Goal: Task Accomplishment & Management: Use online tool/utility

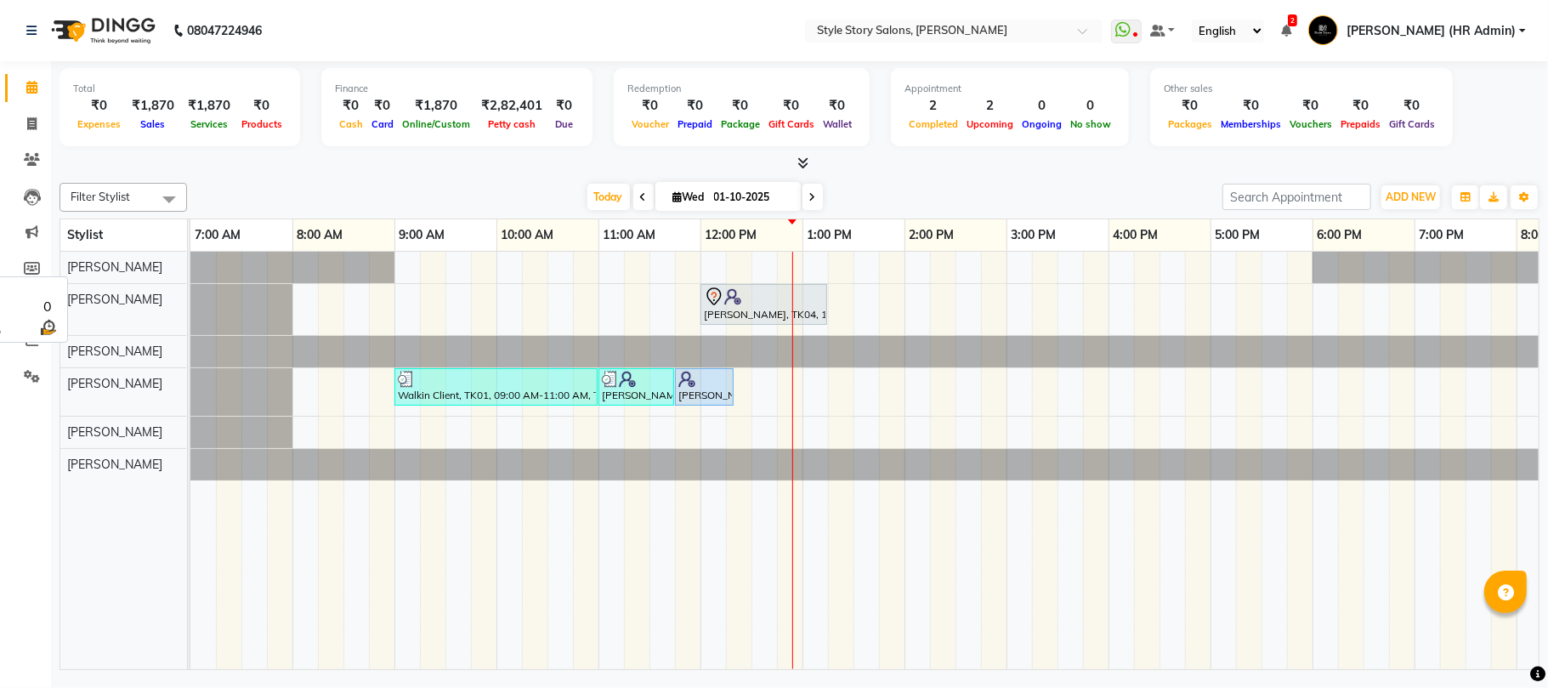
scroll to position [0, 284]
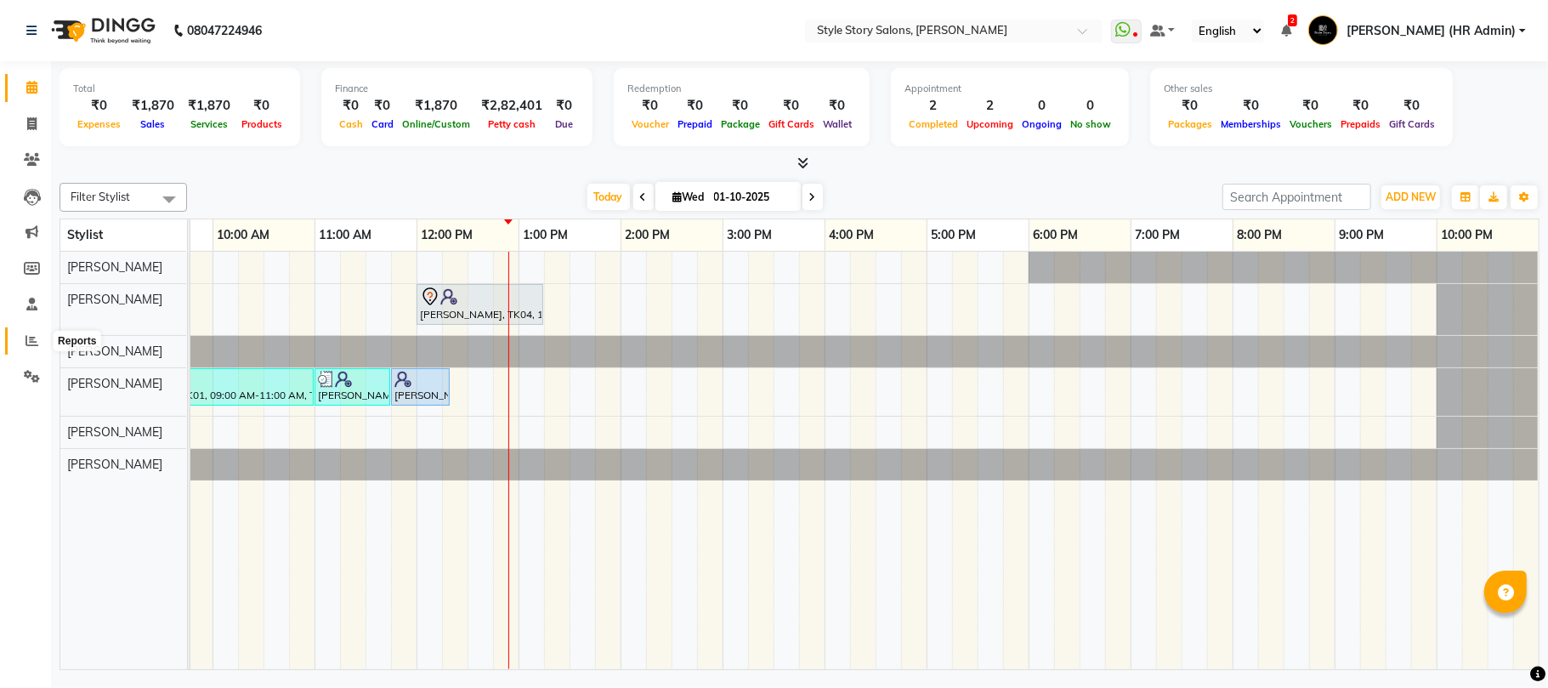
click at [24, 342] on span at bounding box center [32, 341] width 30 height 20
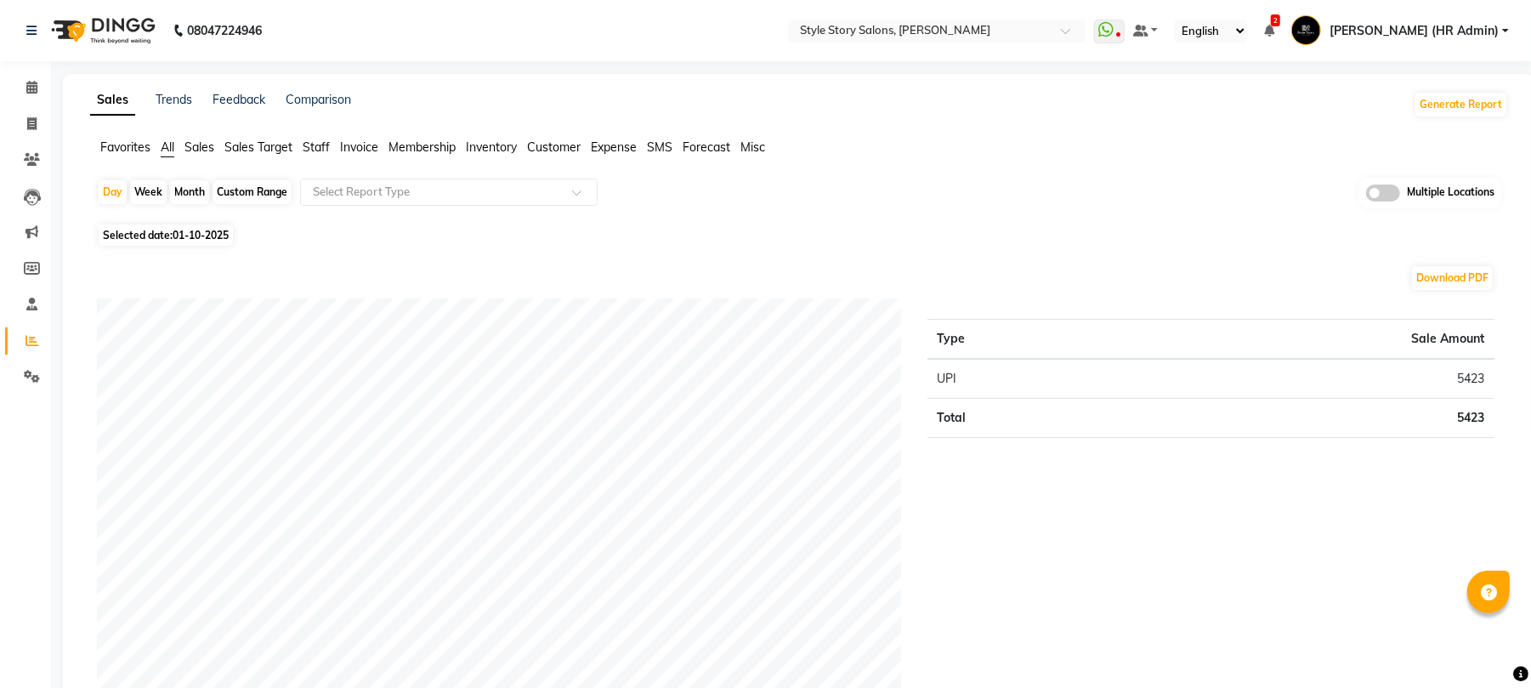
click at [317, 147] on span "Staff" at bounding box center [316, 146] width 27 height 15
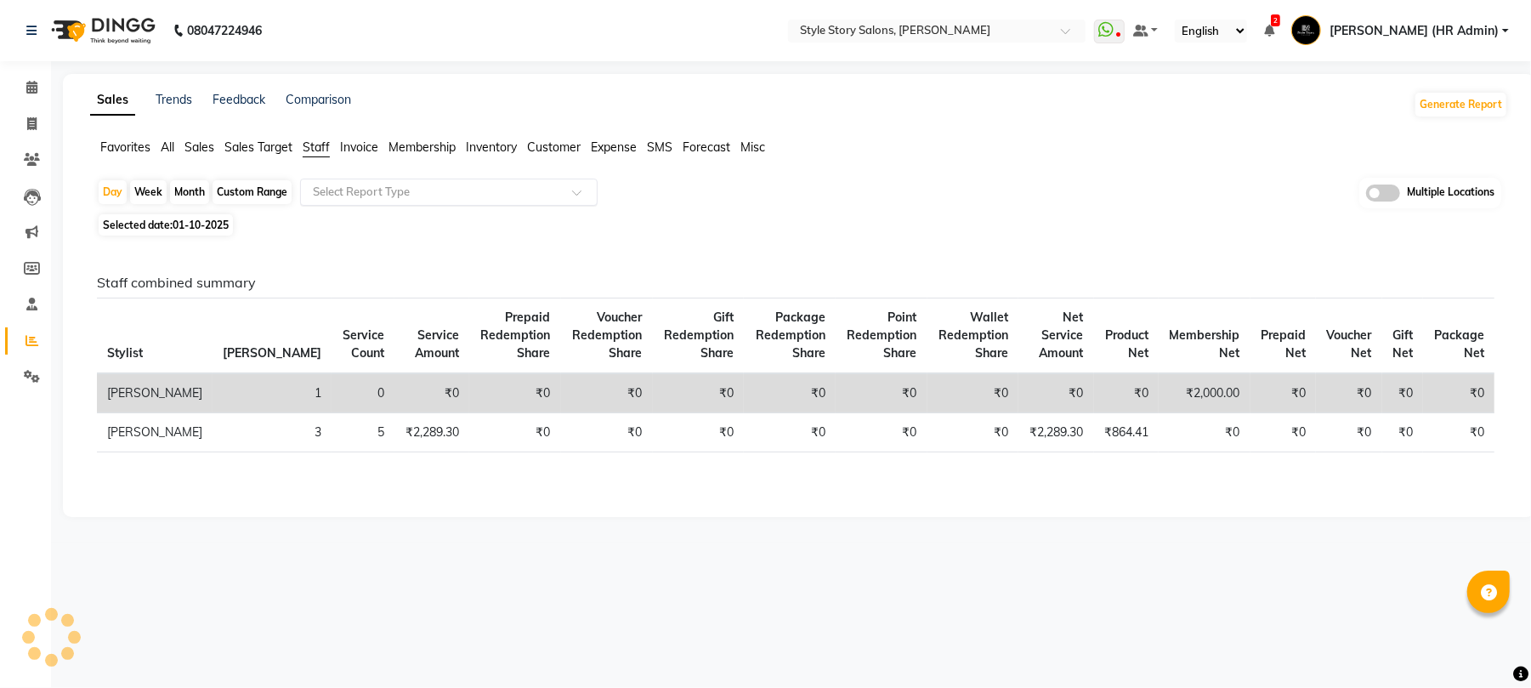
click at [350, 191] on input "text" at bounding box center [431, 192] width 245 height 17
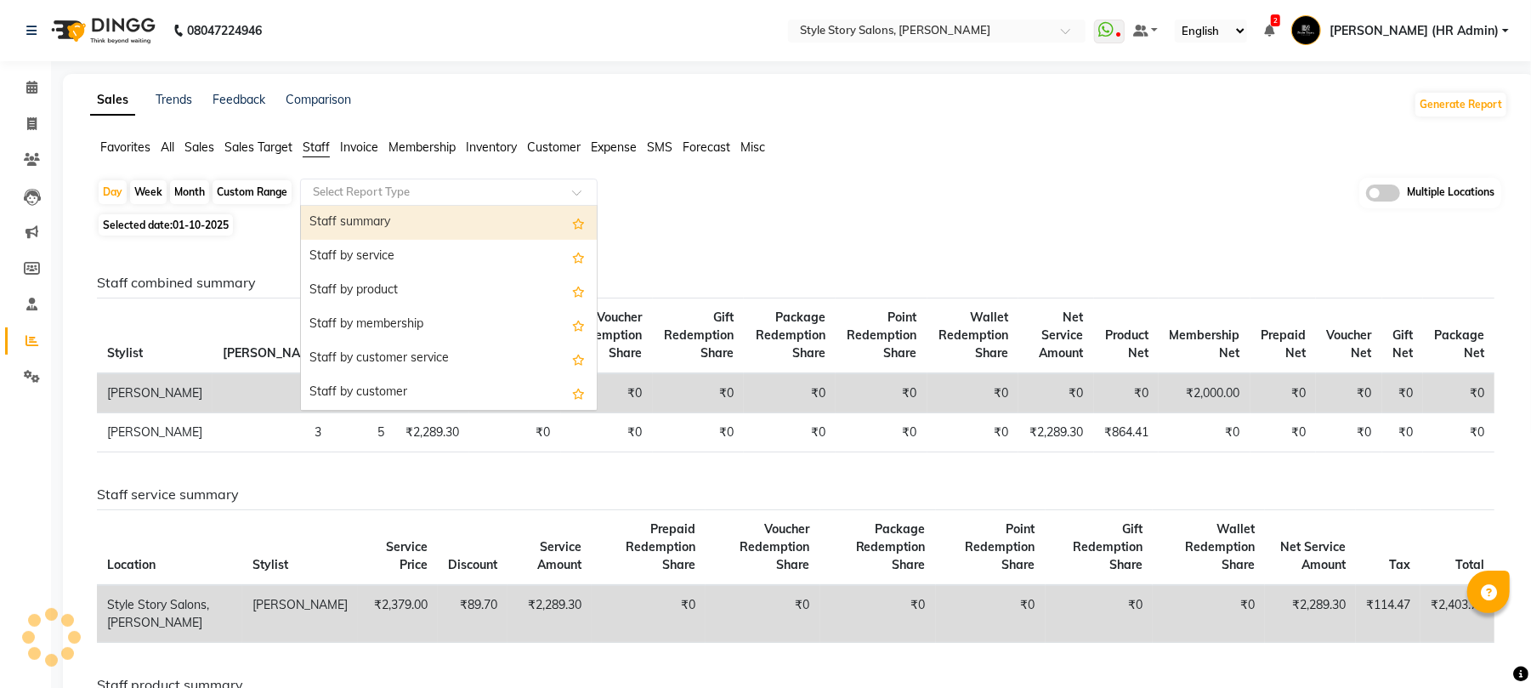
click at [365, 216] on div "Staff summary" at bounding box center [449, 223] width 296 height 34
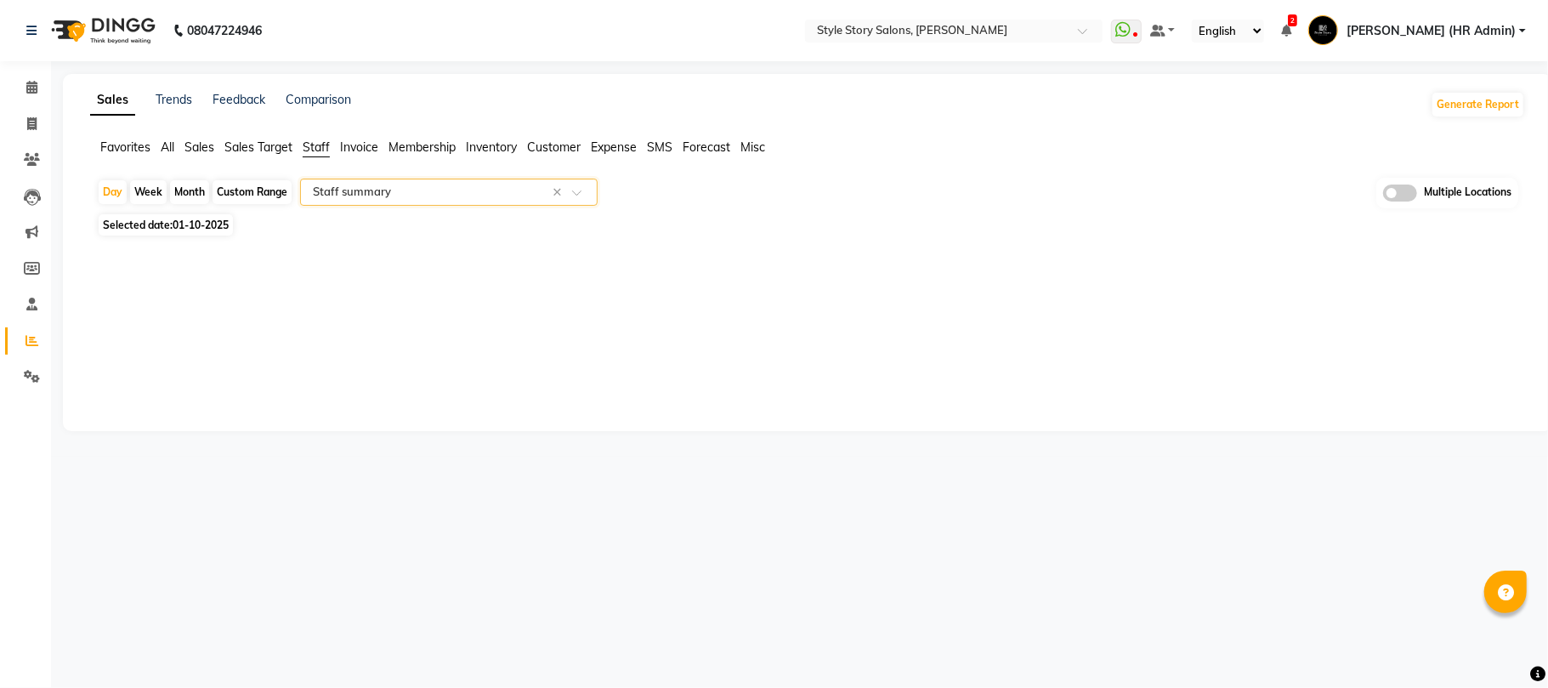
click at [195, 229] on span "01-10-2025" at bounding box center [201, 224] width 56 height 13
select select "10"
select select "2025"
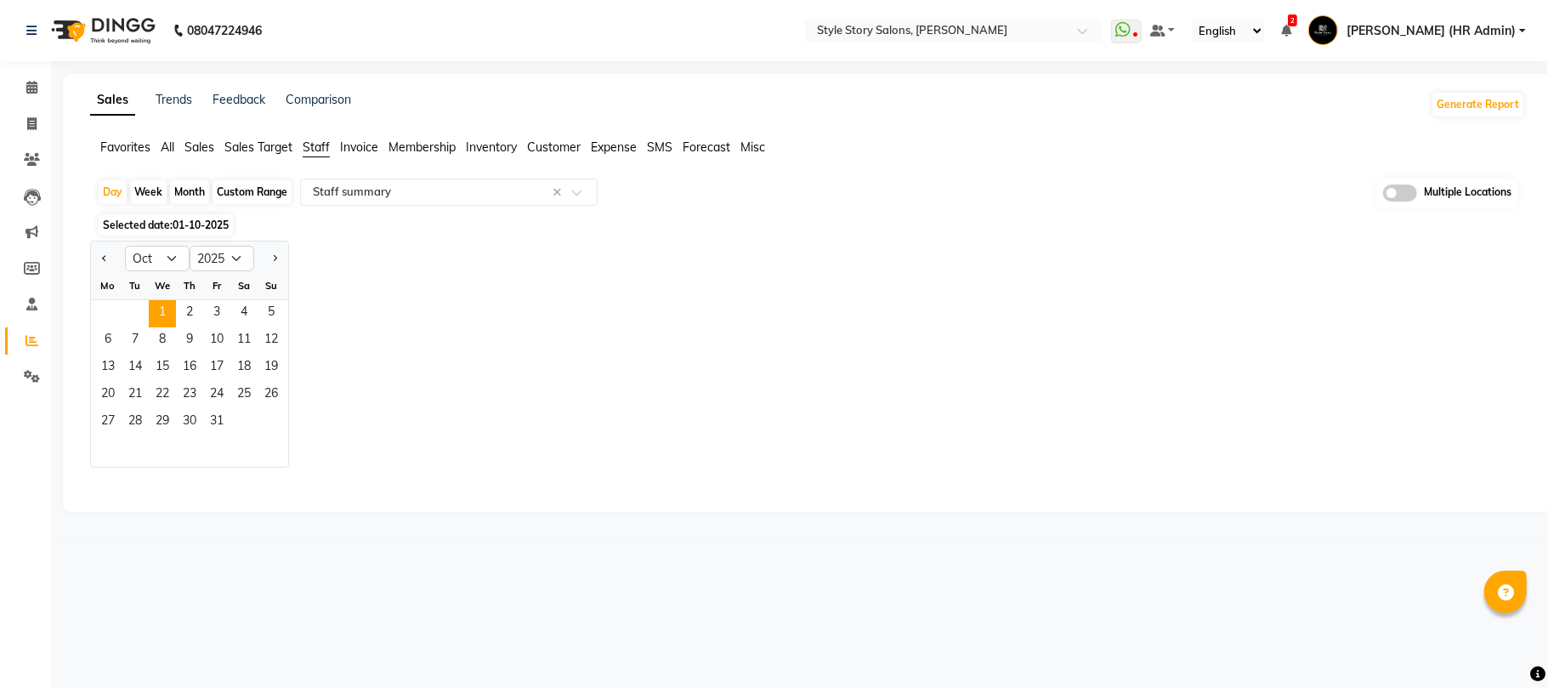
click at [113, 467] on div at bounding box center [804, 480] width 1442 height 27
select select "full_report"
select select "csv"
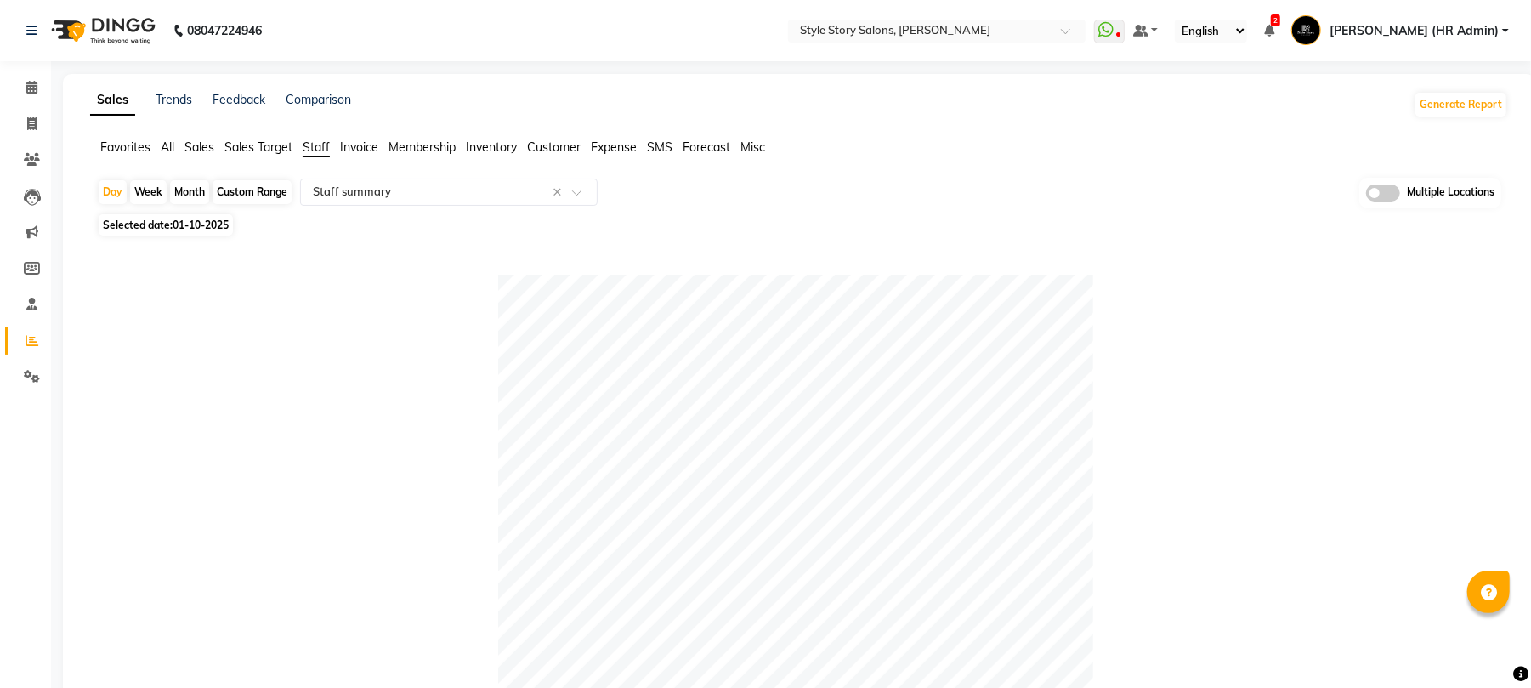
click at [140, 232] on span "Selected date: 01-10-2025" at bounding box center [166, 224] width 134 height 21
select select "10"
select select "2025"
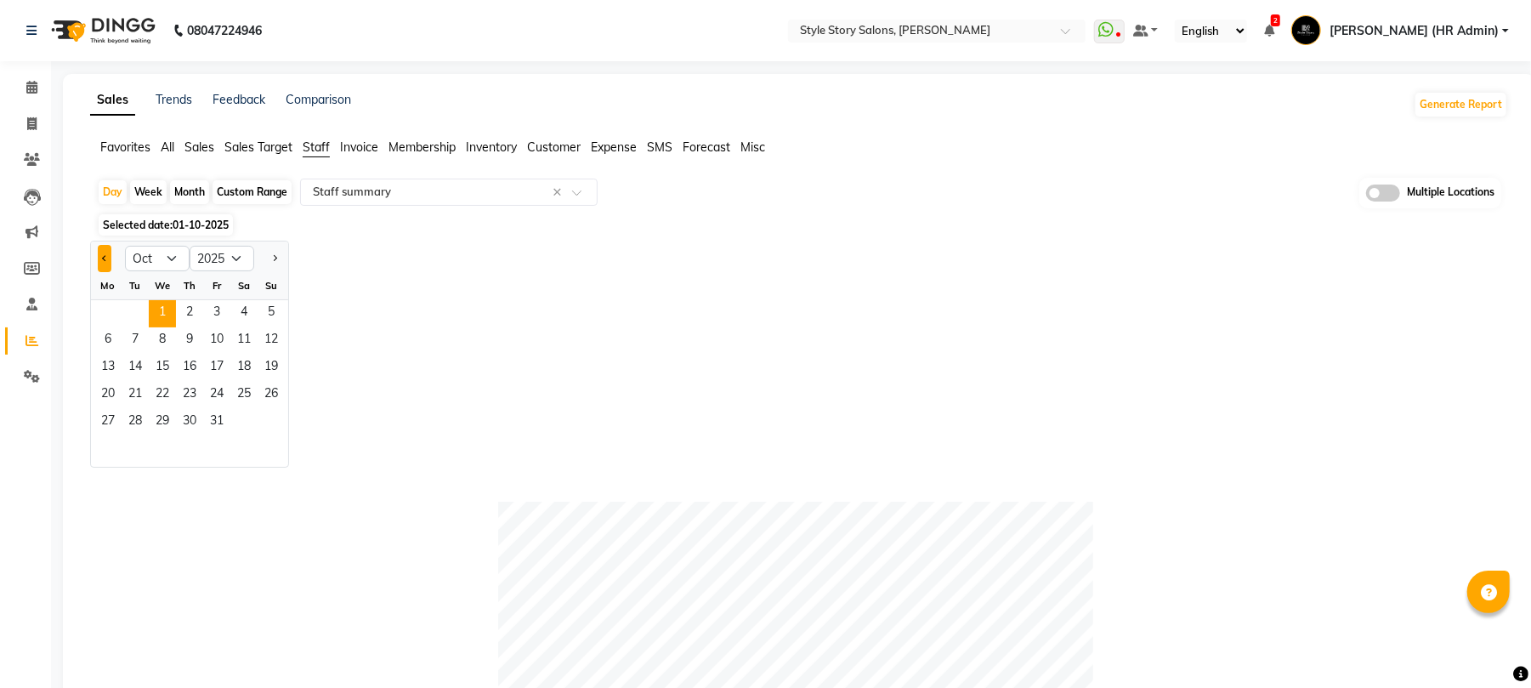
click at [104, 255] on span "Previous month" at bounding box center [105, 257] width 6 height 6
select select "9"
click at [109, 313] on span "1" at bounding box center [107, 313] width 27 height 27
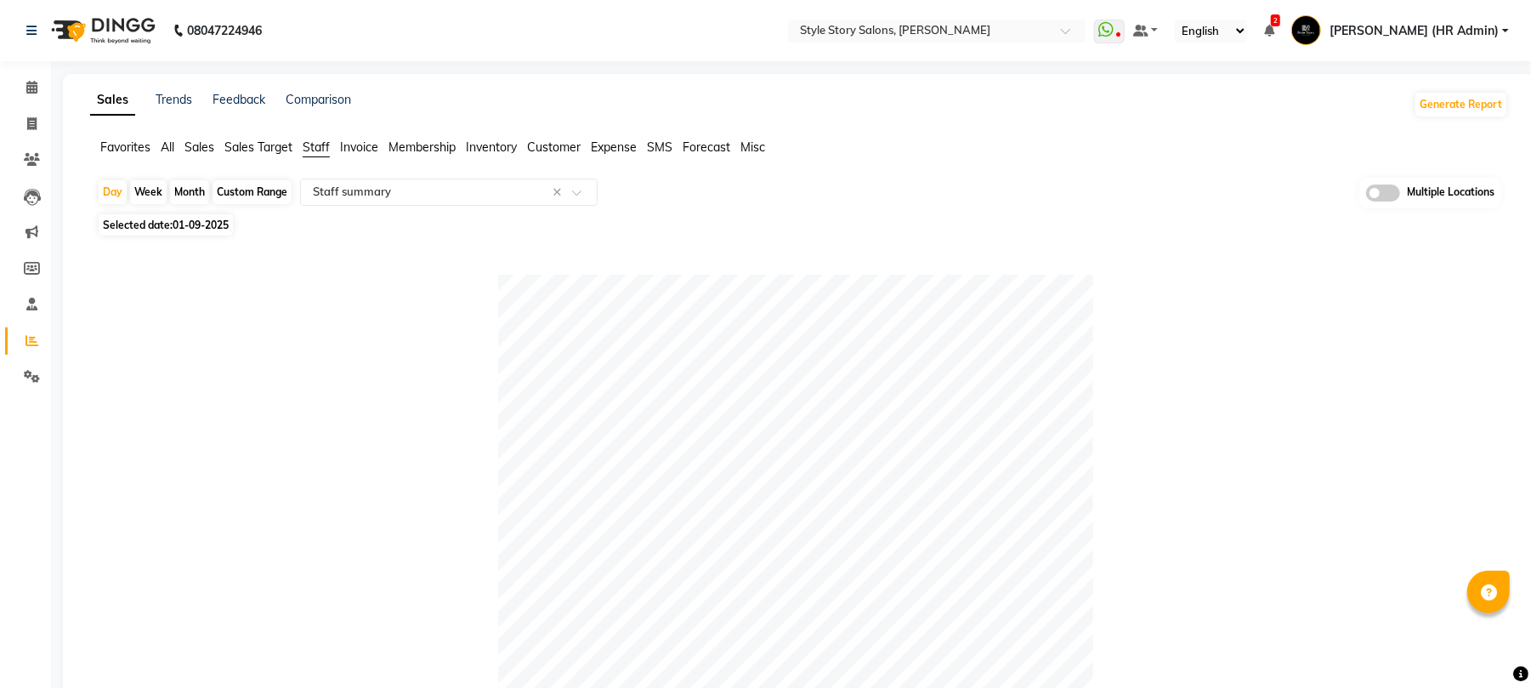
drag, startPoint x: 195, startPoint y: 191, endPoint x: 188, endPoint y: 197, distance: 9.7
click at [195, 192] on div "Month" at bounding box center [189, 192] width 39 height 24
select select "9"
select select "2025"
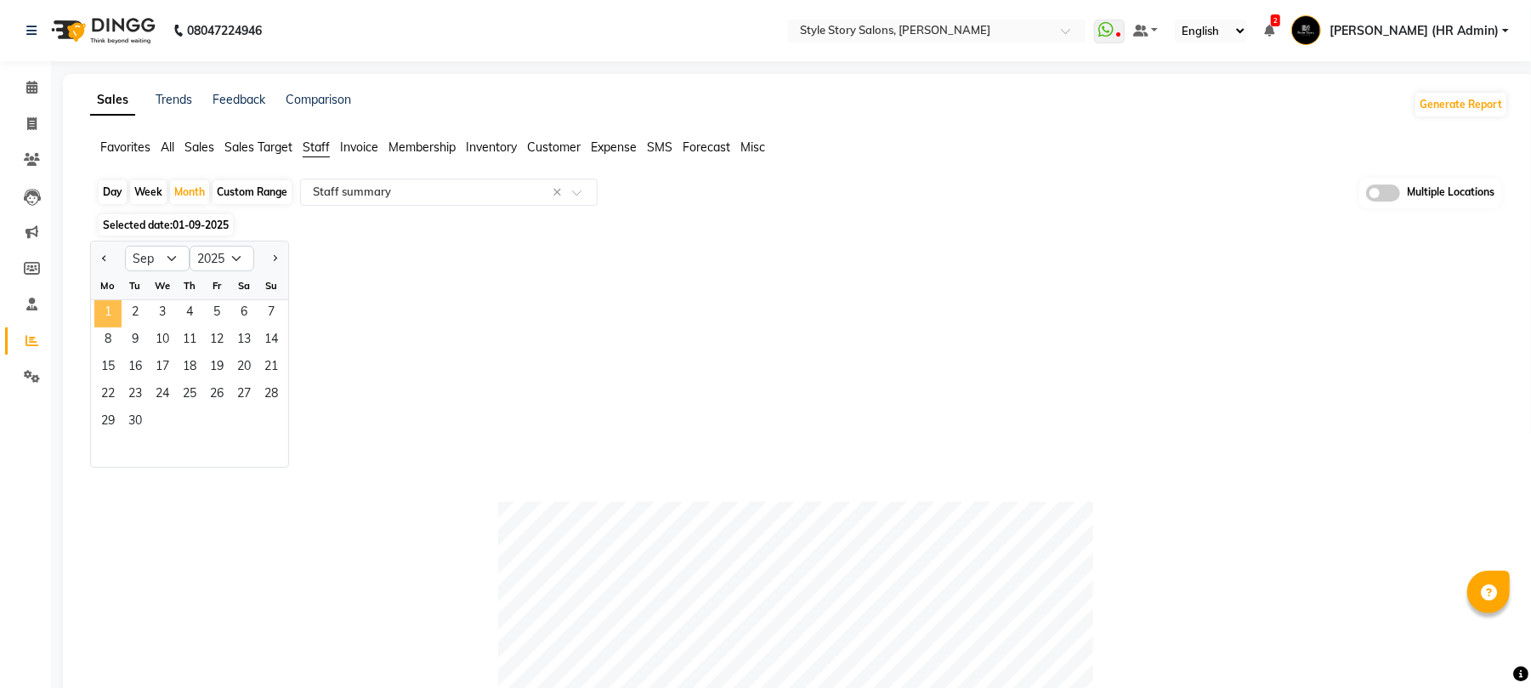
click at [112, 320] on span "1" at bounding box center [107, 313] width 27 height 27
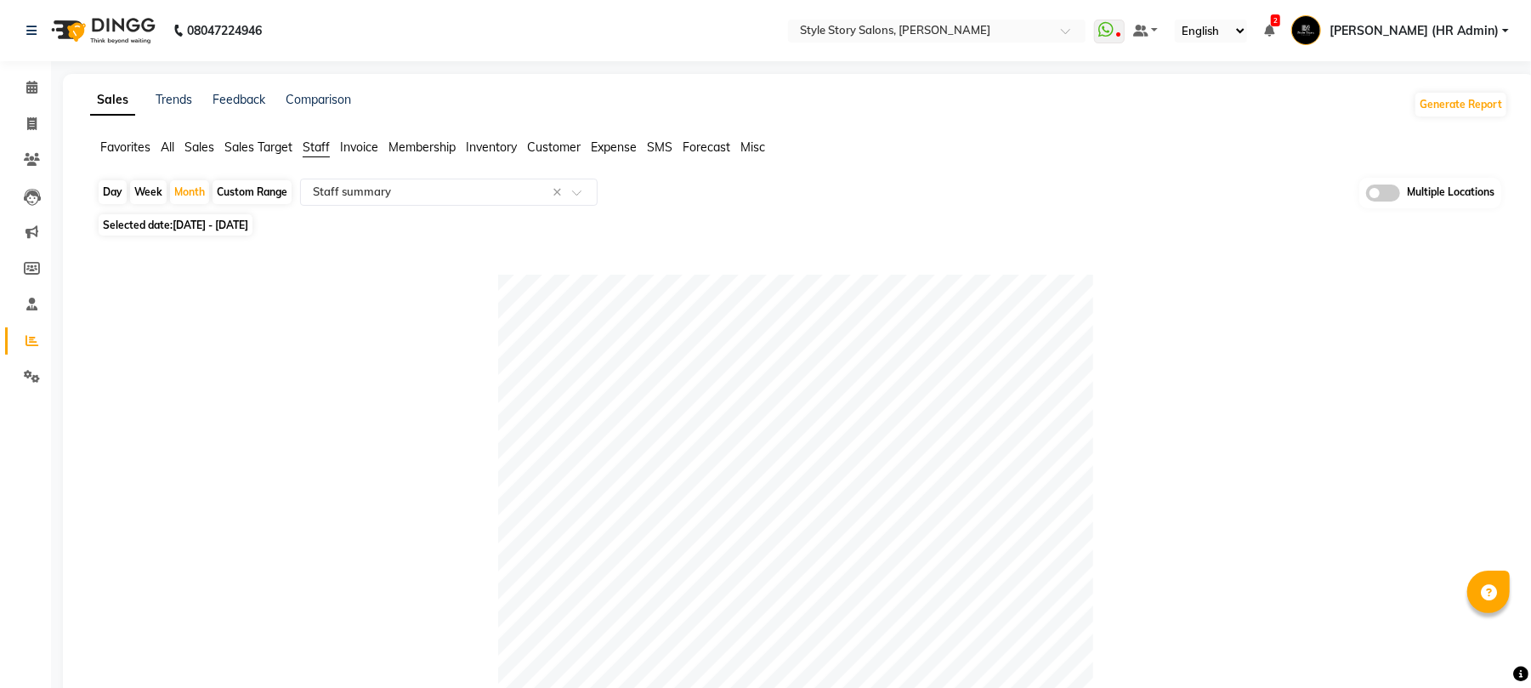
click at [114, 28] on img at bounding box center [101, 31] width 116 height 48
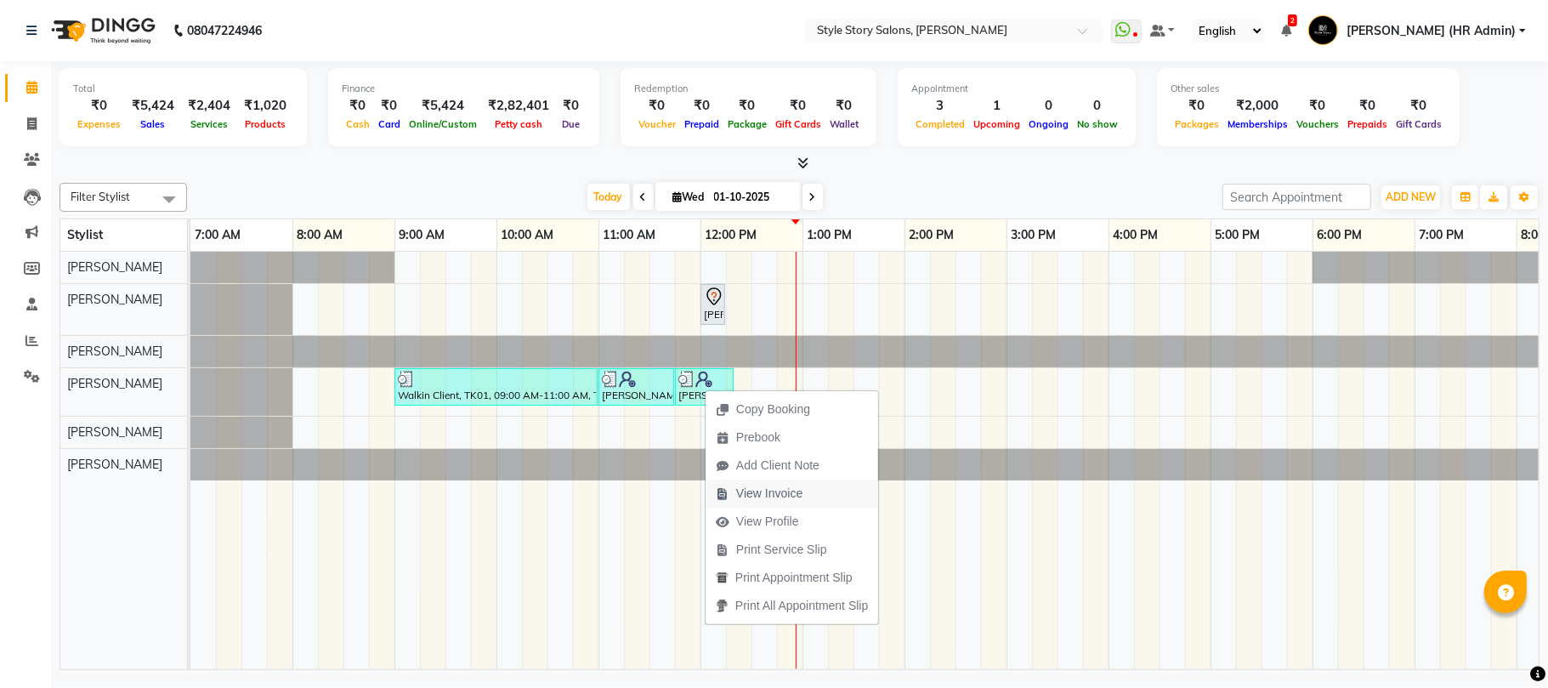
click at [758, 501] on span "View Invoice" at bounding box center [769, 493] width 66 height 18
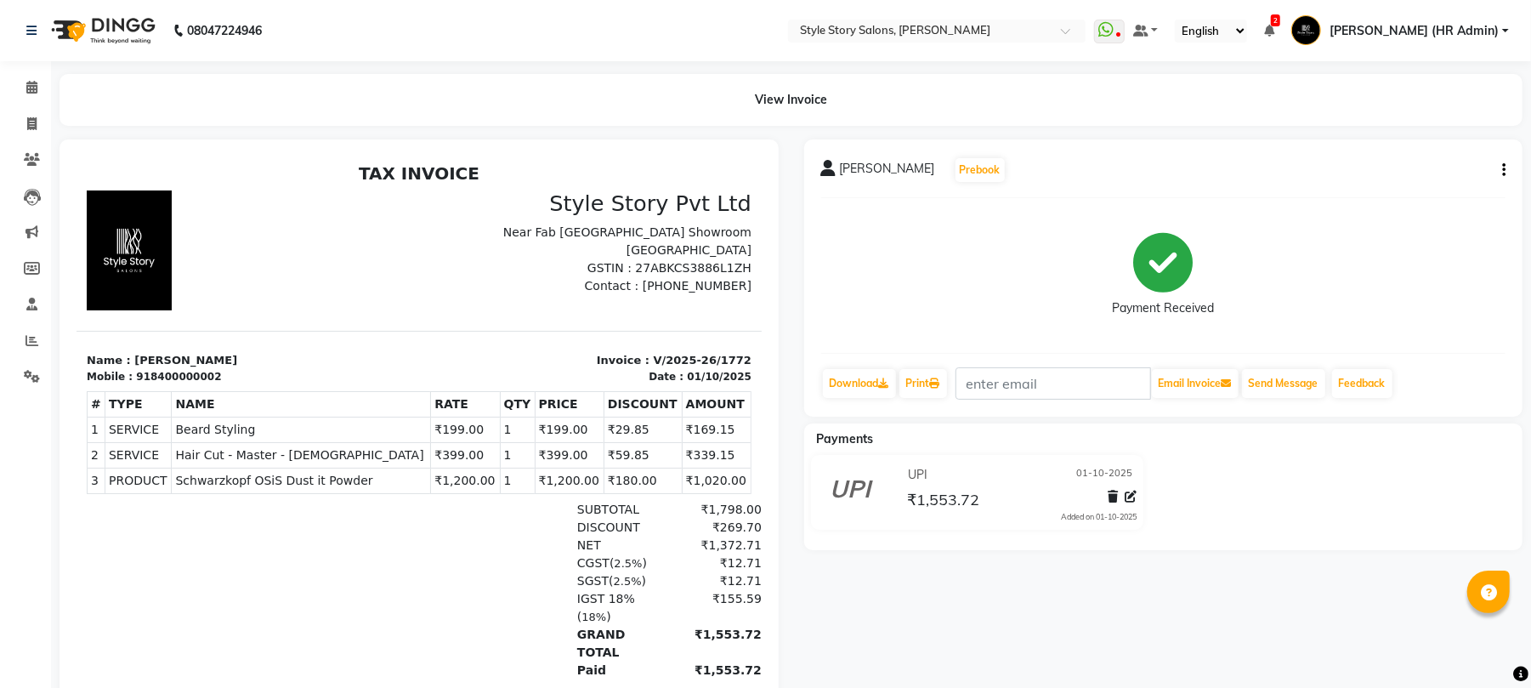
click at [121, 14] on img at bounding box center [101, 31] width 116 height 48
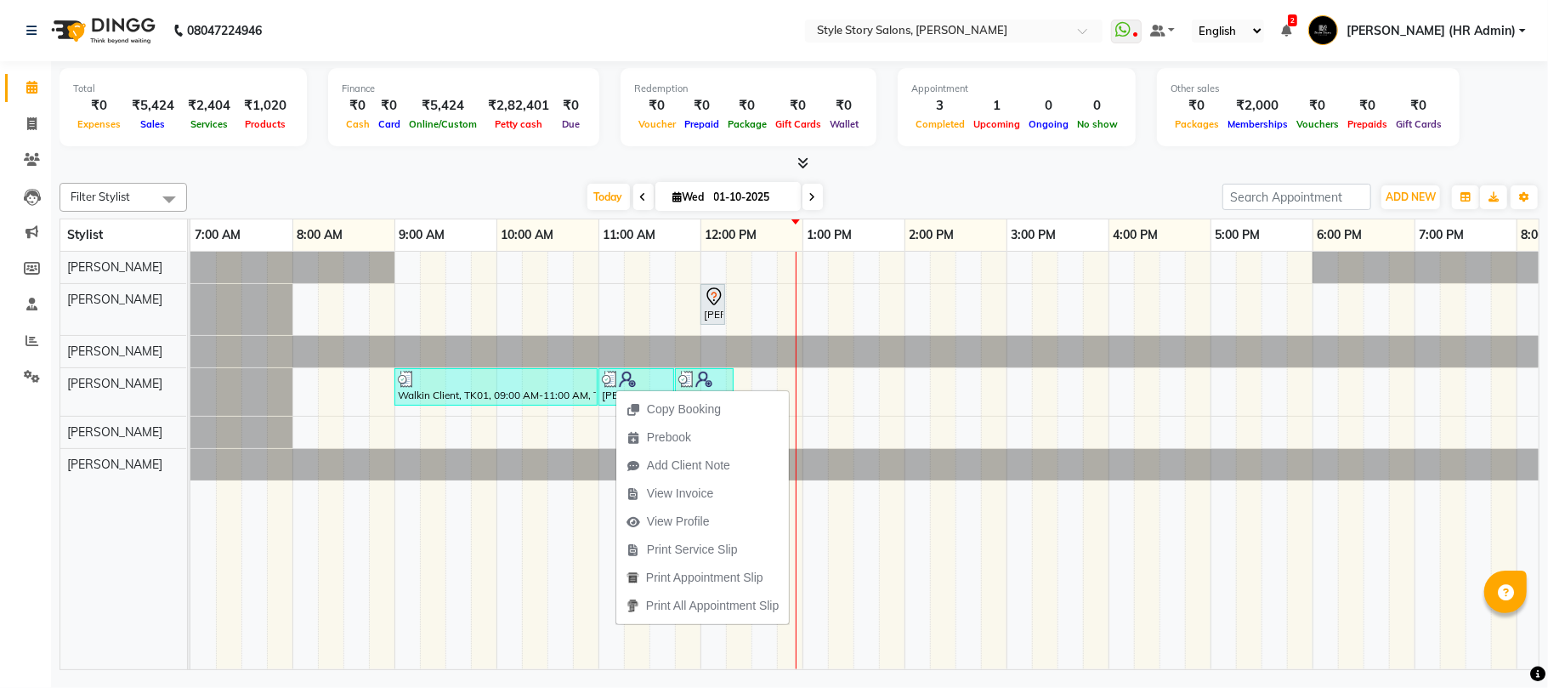
click at [688, 504] on span "View Invoice" at bounding box center [669, 493] width 107 height 28
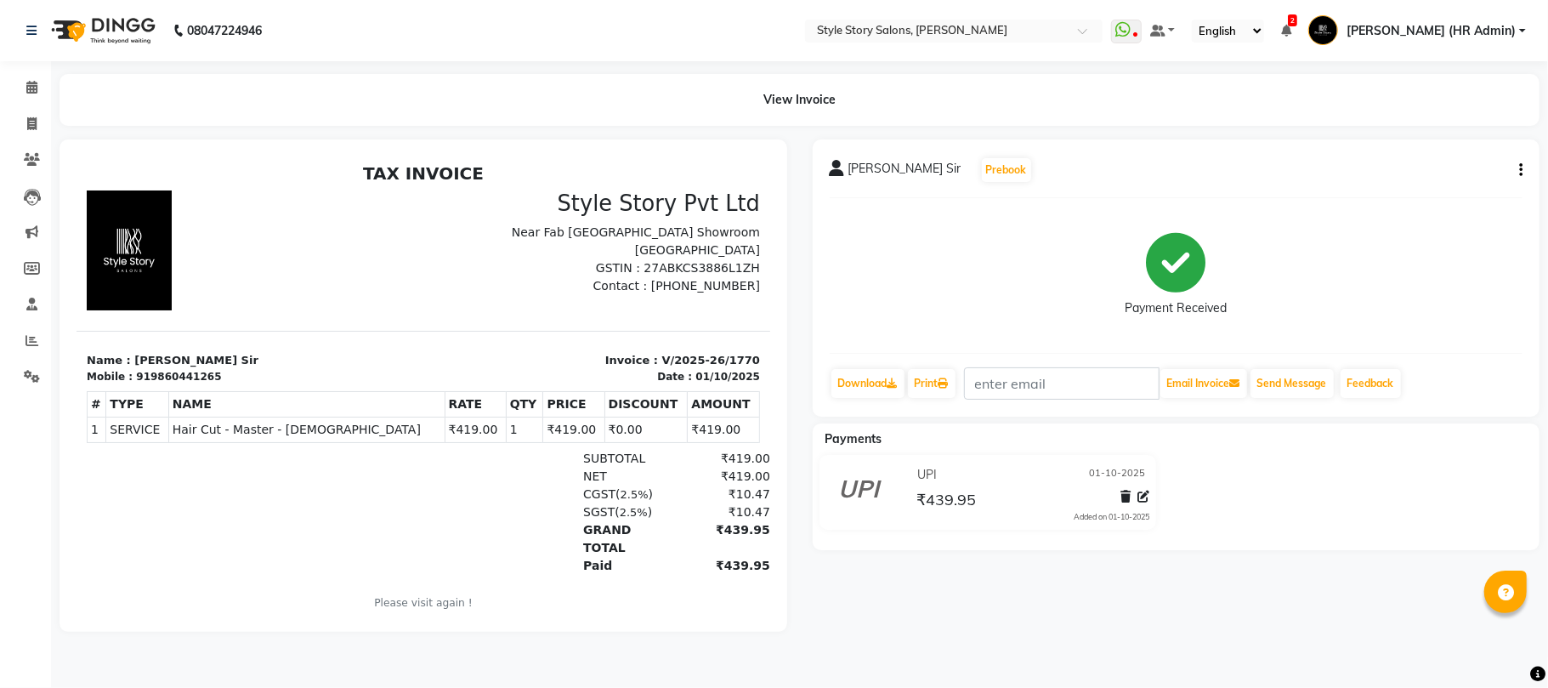
click at [123, 22] on img at bounding box center [101, 31] width 116 height 48
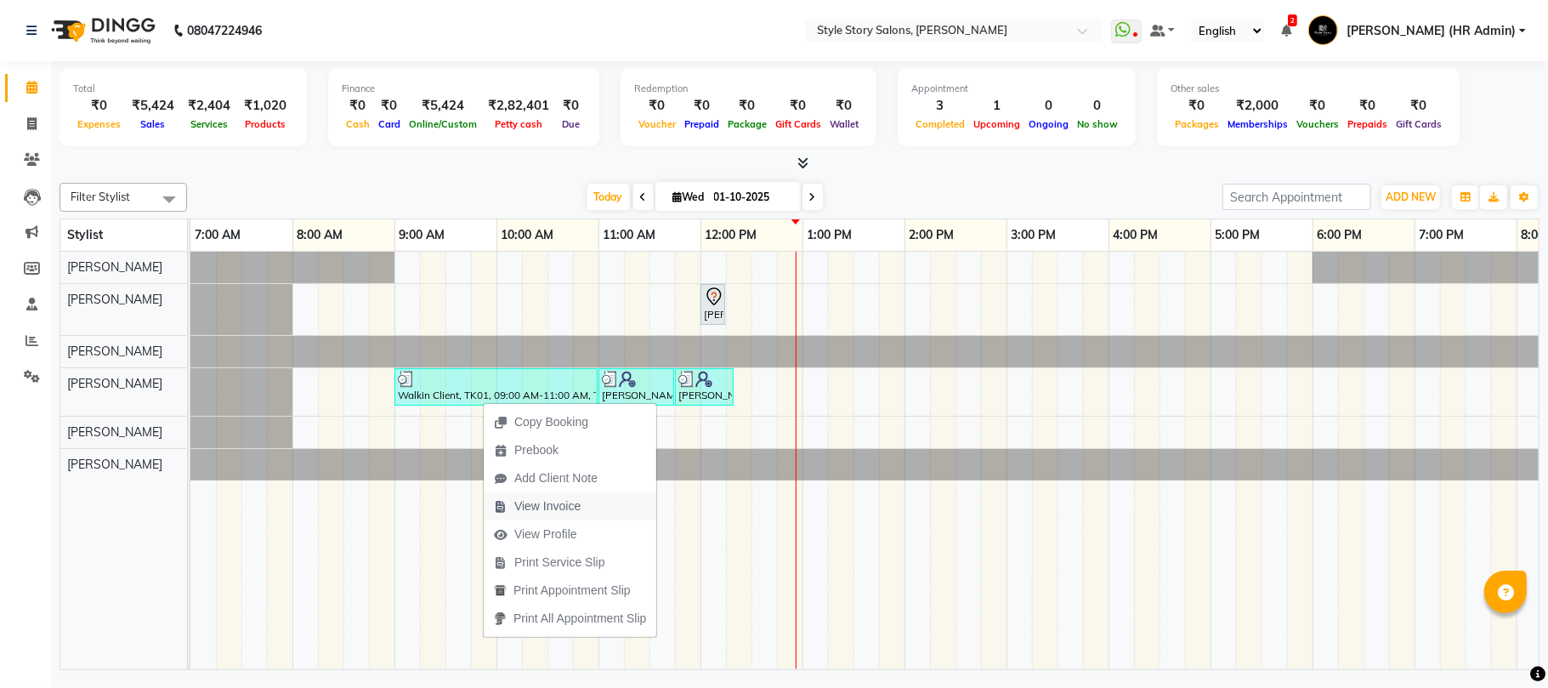
click at [575, 496] on span "View Invoice" at bounding box center [537, 506] width 107 height 28
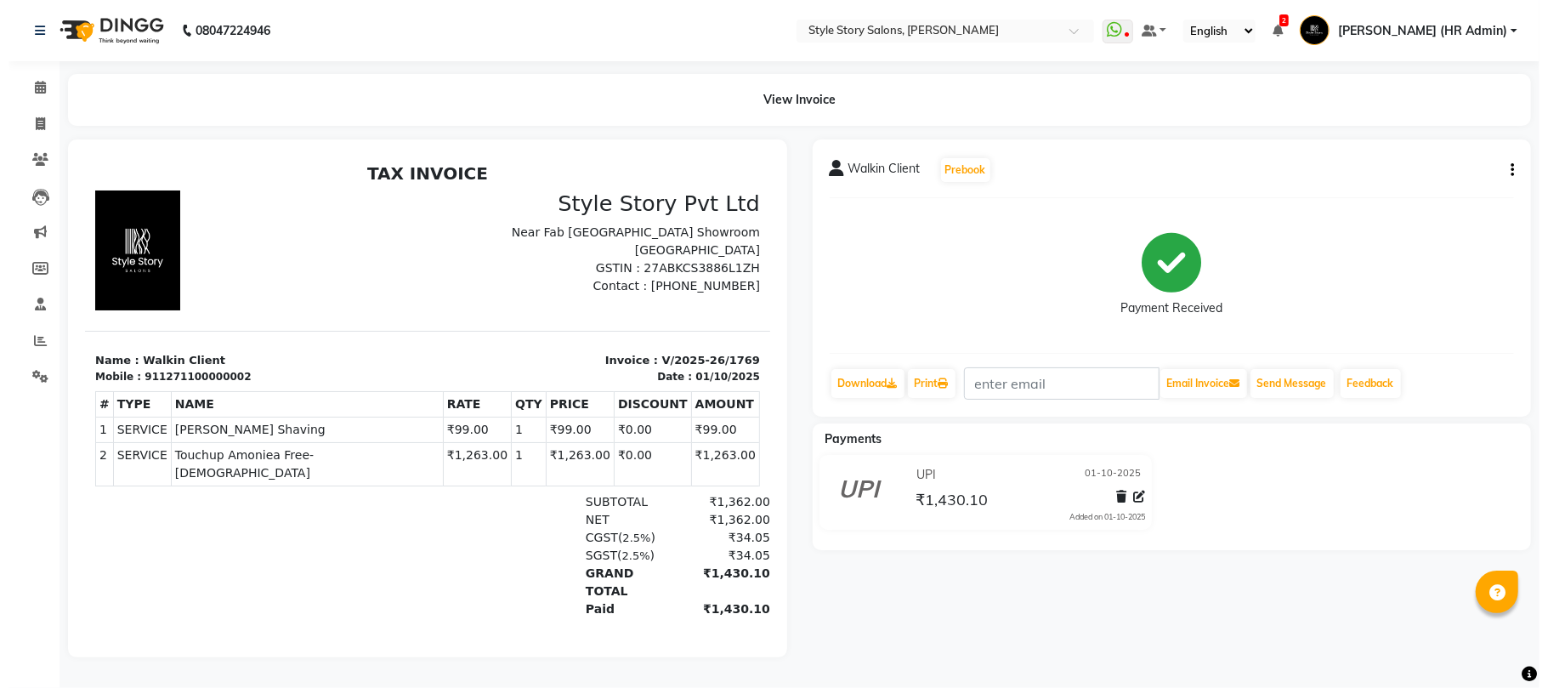
scroll to position [14, 0]
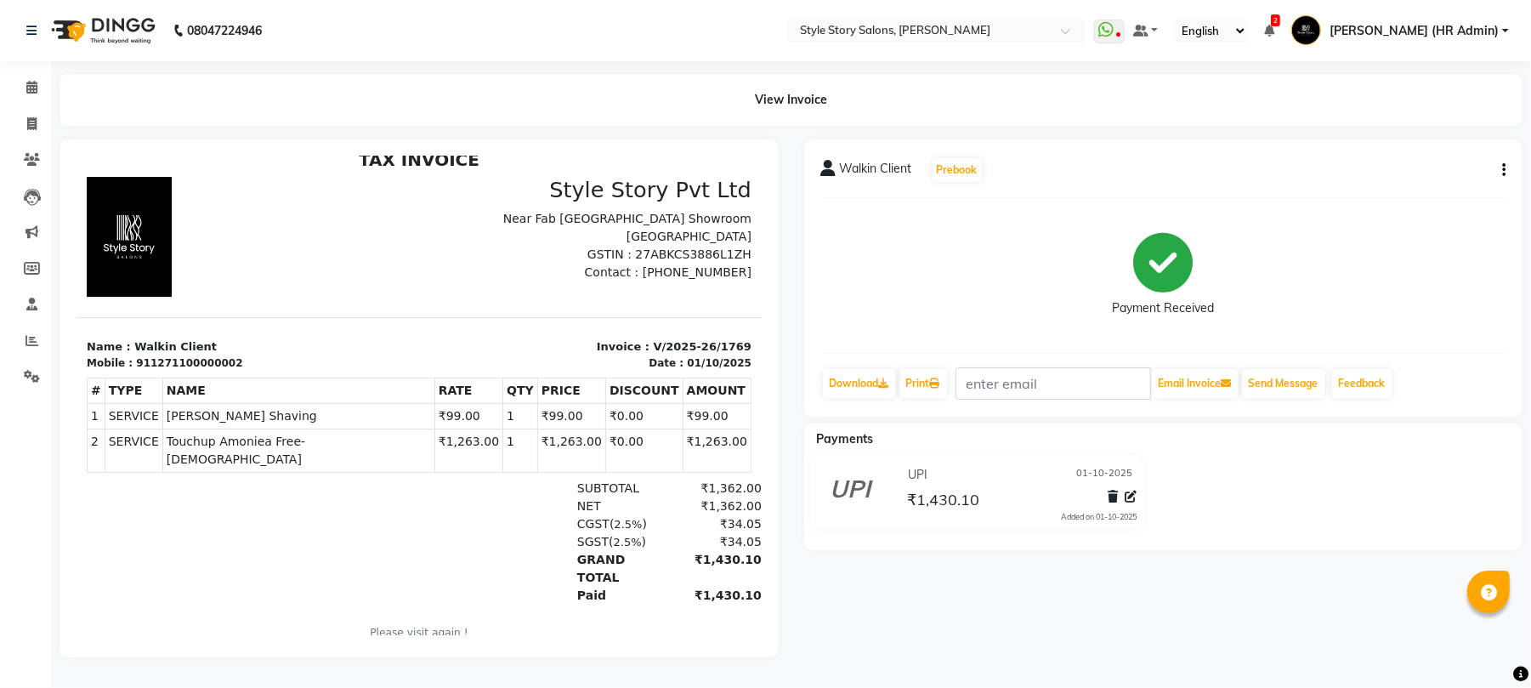
click at [137, 19] on img at bounding box center [101, 31] width 116 height 48
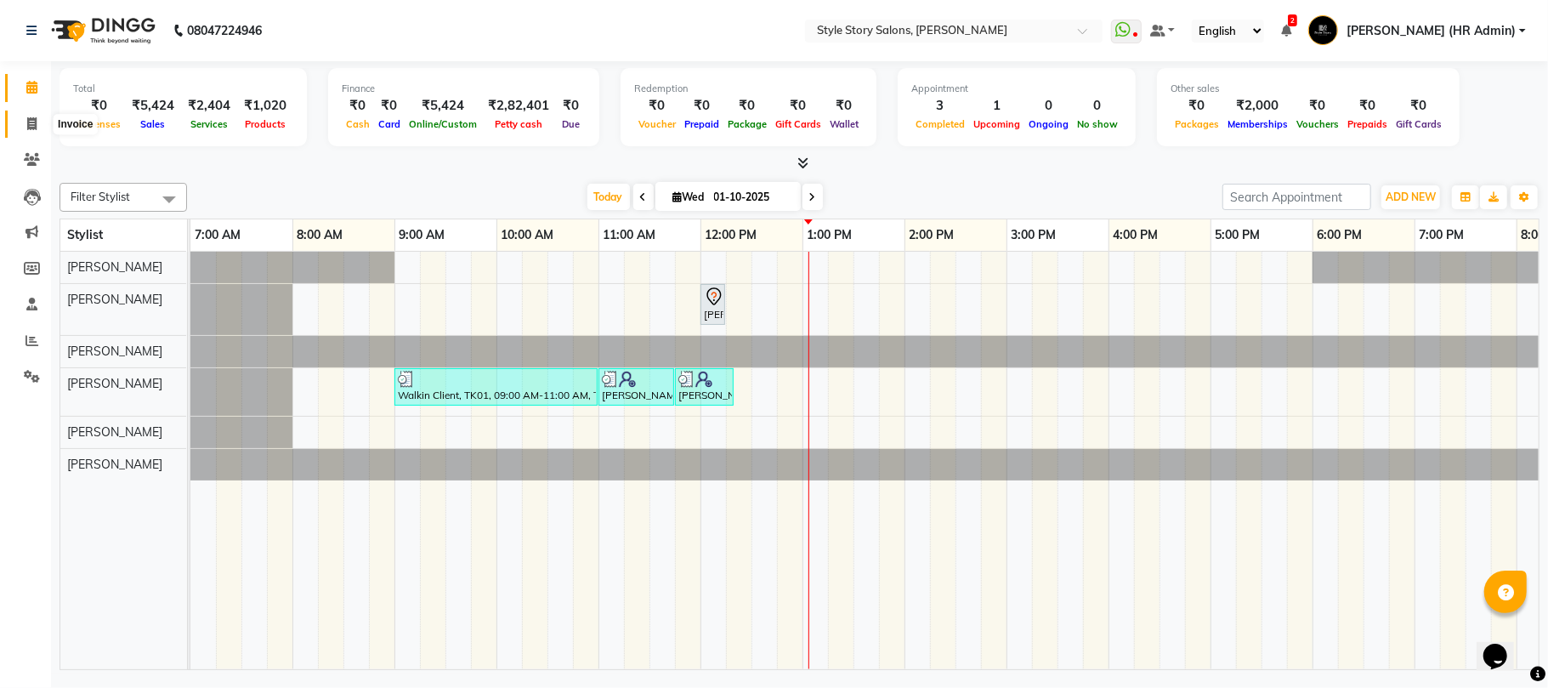
click at [31, 129] on icon at bounding box center [31, 123] width 9 height 13
select select "service"
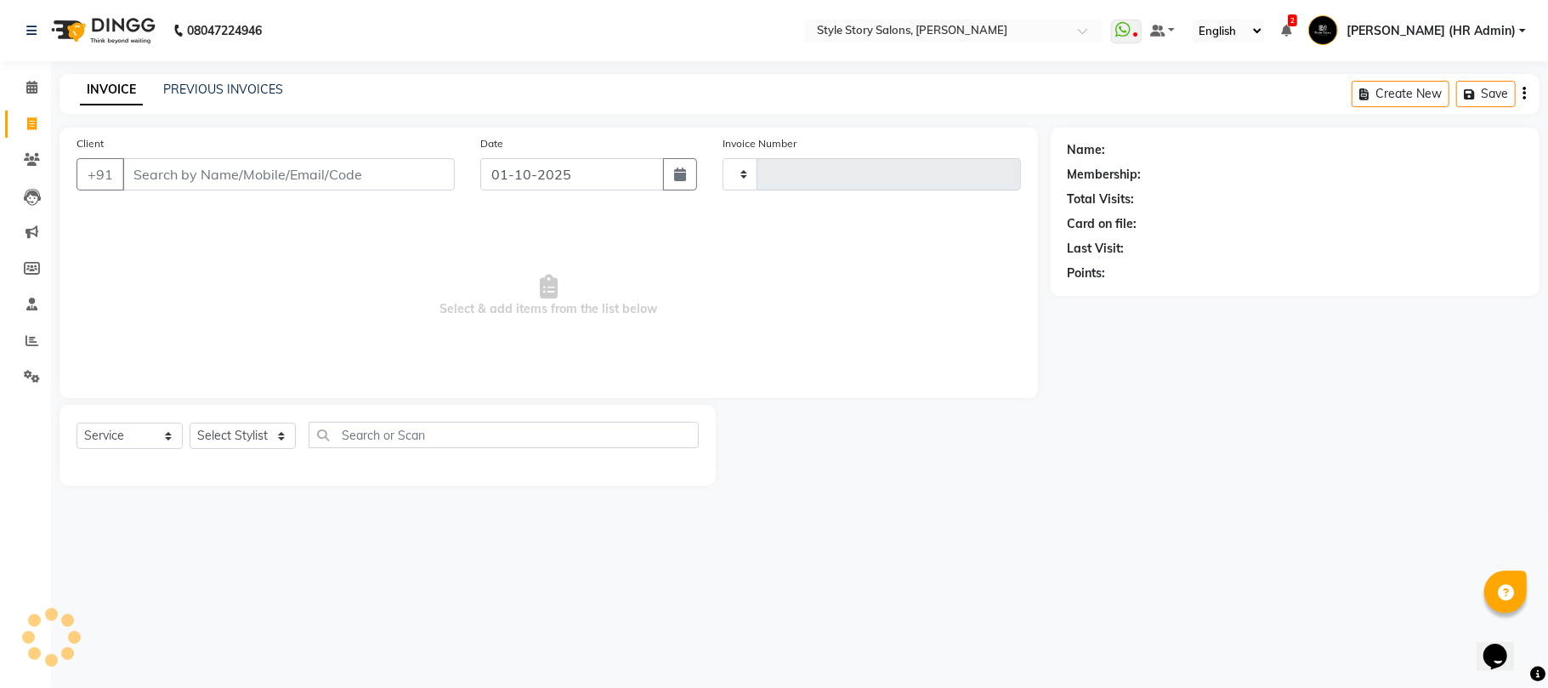
type input "1773"
select select "6249"
click at [232, 85] on link "PREVIOUS INVOICES" at bounding box center [223, 89] width 120 height 15
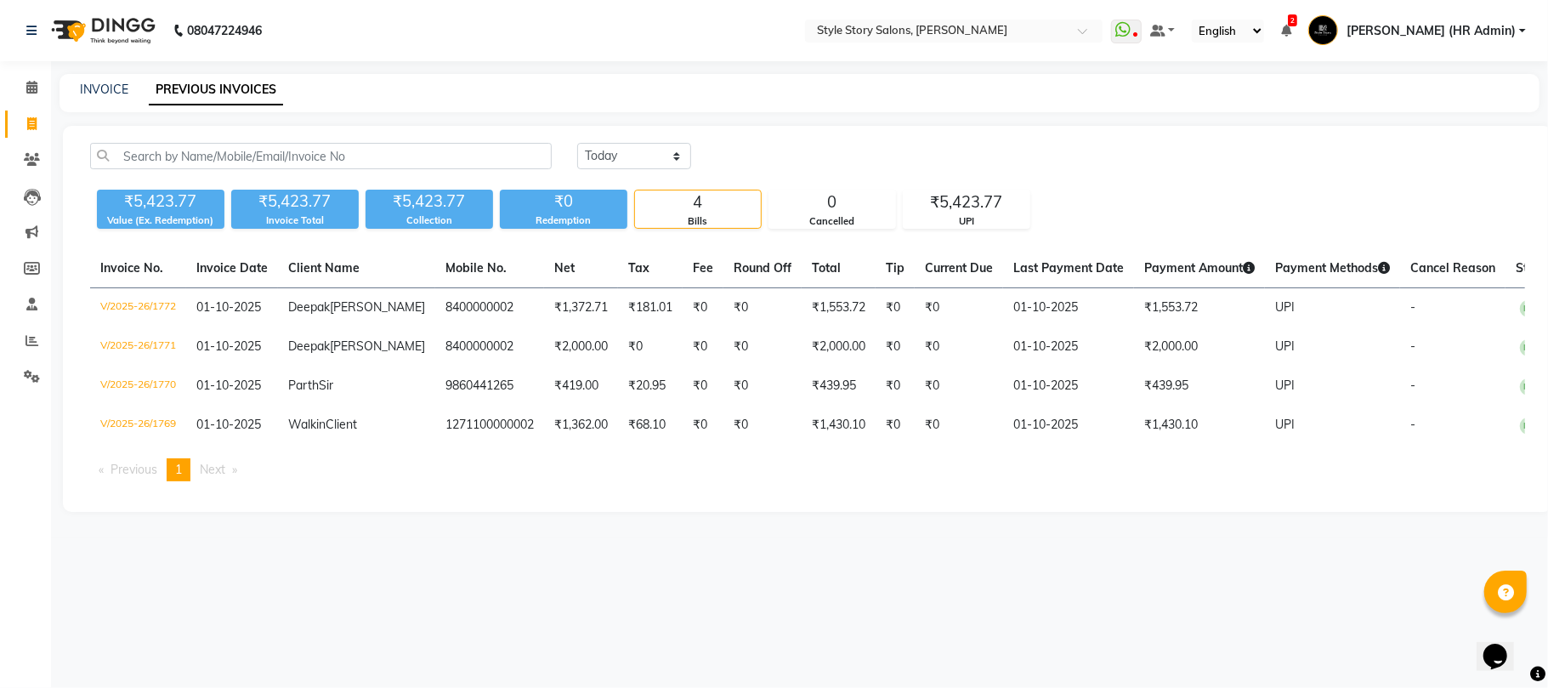
click at [119, 11] on img at bounding box center [101, 31] width 116 height 48
